Goal: Information Seeking & Learning: Find specific fact

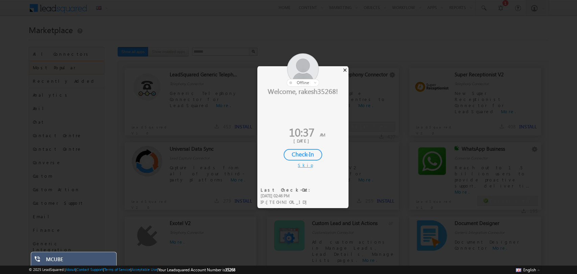
click at [347, 72] on div "×" at bounding box center [345, 69] width 7 height 7
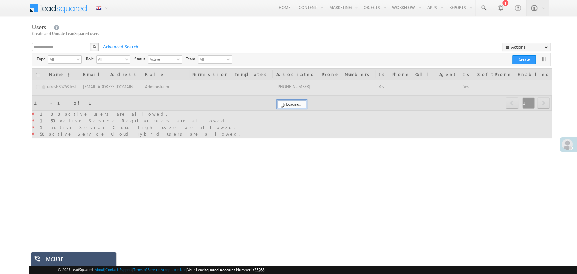
click at [87, 48] on div "X" at bounding box center [66, 48] width 68 height 10
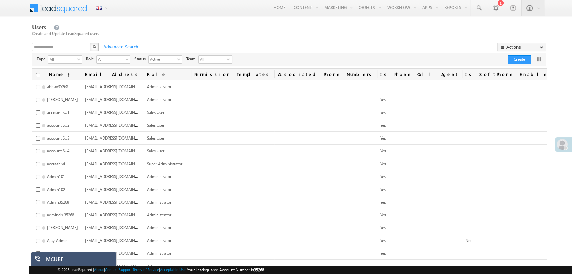
click at [122, 43] on div "Advanced Search" at bounding box center [120, 46] width 41 height 7
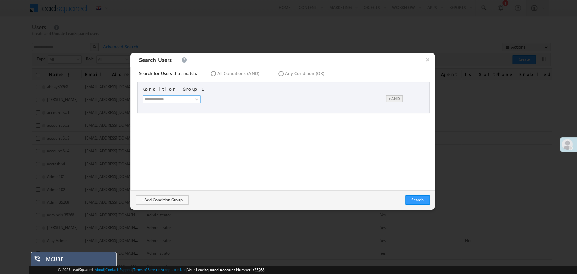
click at [164, 101] on input at bounding box center [172, 99] width 58 height 8
click at [164, 114] on link "First Name" at bounding box center [173, 114] width 59 height 8
type input "**********"
click at [227, 100] on span "Is" at bounding box center [224, 99] width 41 height 6
click at [270, 99] on input "text" at bounding box center [292, 99] width 80 height 8
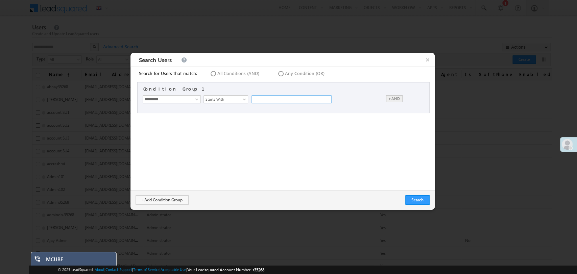
type input "******"
click at [418, 201] on button "Search" at bounding box center [418, 200] width 24 height 9
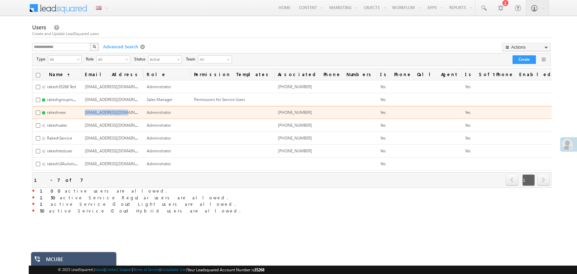
drag, startPoint x: 180, startPoint y: 115, endPoint x: 172, endPoint y: 112, distance: 9.2
click at [143, 112] on td "rakeshnew@lsqdev.in" at bounding box center [113, 112] width 62 height 13
copy span "rakeshnew@lsqdev.in"
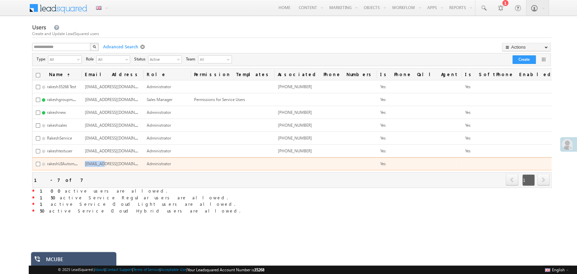
drag, startPoint x: 197, startPoint y: 162, endPoint x: 153, endPoint y: 161, distance: 43.6
click at [143, 161] on td "rakeshAutomation@lsqdev.in" at bounding box center [113, 164] width 62 height 13
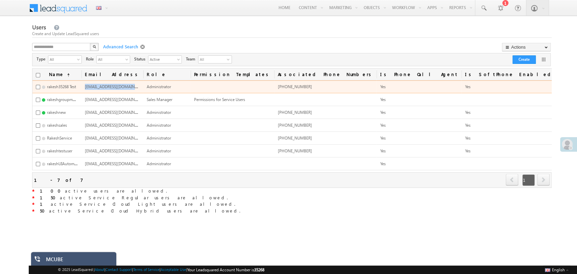
drag, startPoint x: 133, startPoint y: 88, endPoint x: 186, endPoint y: 87, distance: 52.8
click at [143, 87] on td "rakesh35268@mailinator.com" at bounding box center [113, 87] width 62 height 13
copy span "rakesh35268@mailinator.com"
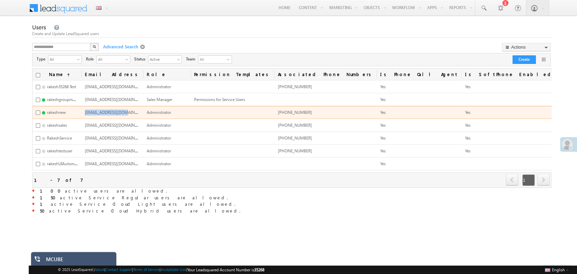
drag, startPoint x: 137, startPoint y: 114, endPoint x: 172, endPoint y: 113, distance: 35.2
click at [143, 113] on td "rakeshnew@lsqdev.in" at bounding box center [113, 112] width 62 height 13
copy span "rakeshnew@lsqdev.in"
